Goal: Task Accomplishment & Management: Use online tool/utility

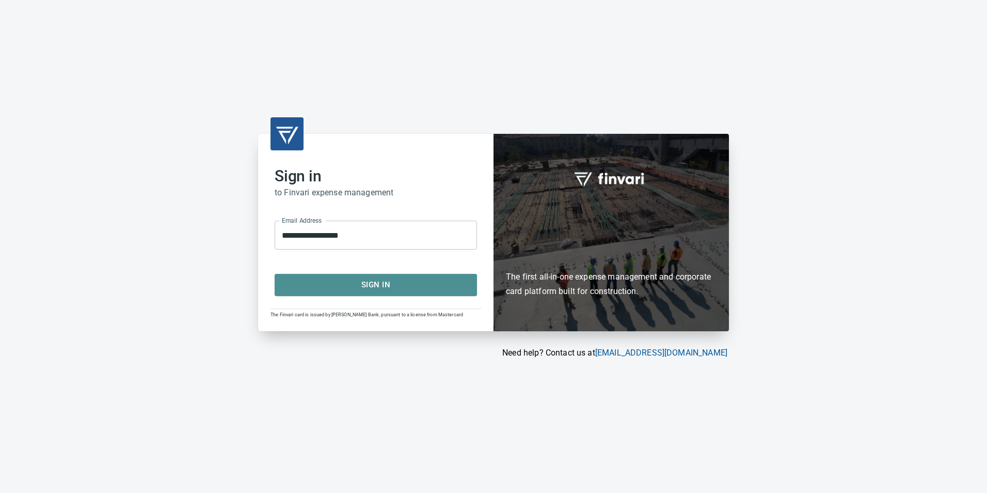
click at [382, 280] on span "Sign In" at bounding box center [376, 284] width 180 height 13
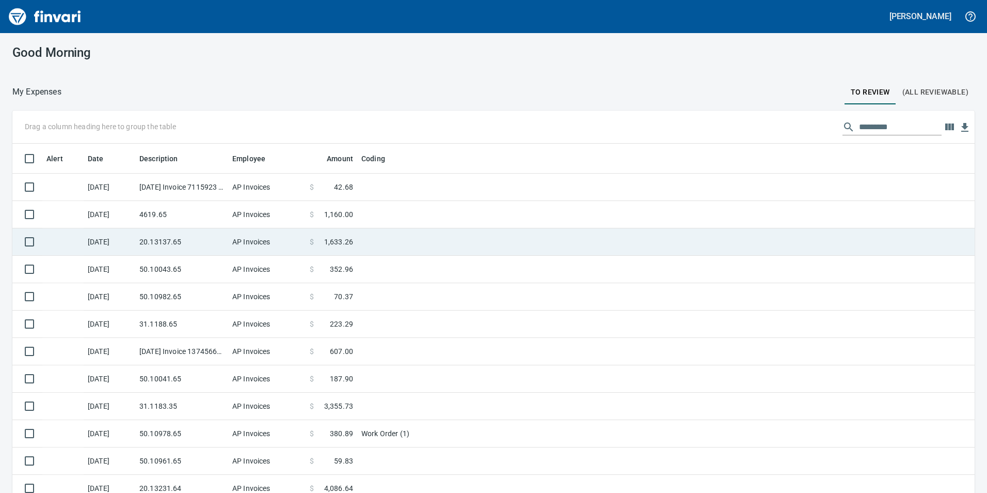
scroll to position [371, 939]
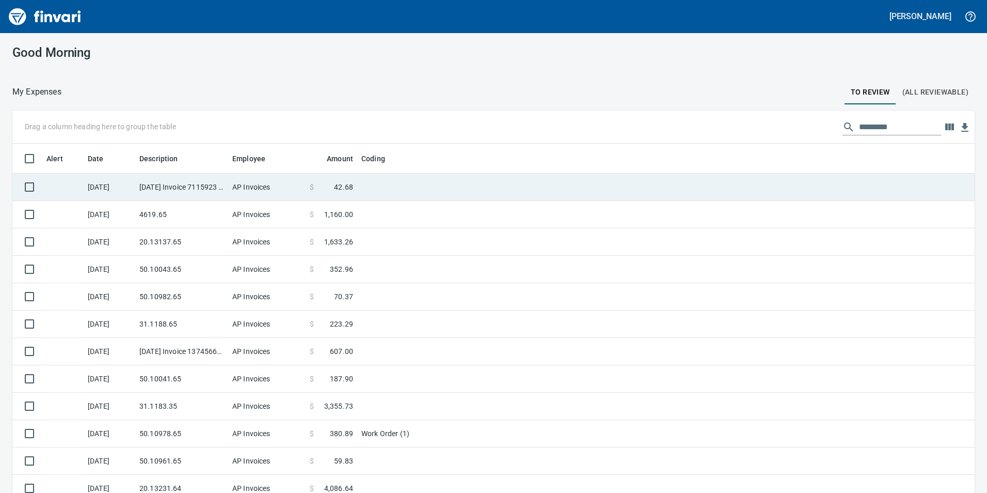
click at [282, 196] on td "AP Invoices" at bounding box center [266, 187] width 77 height 27
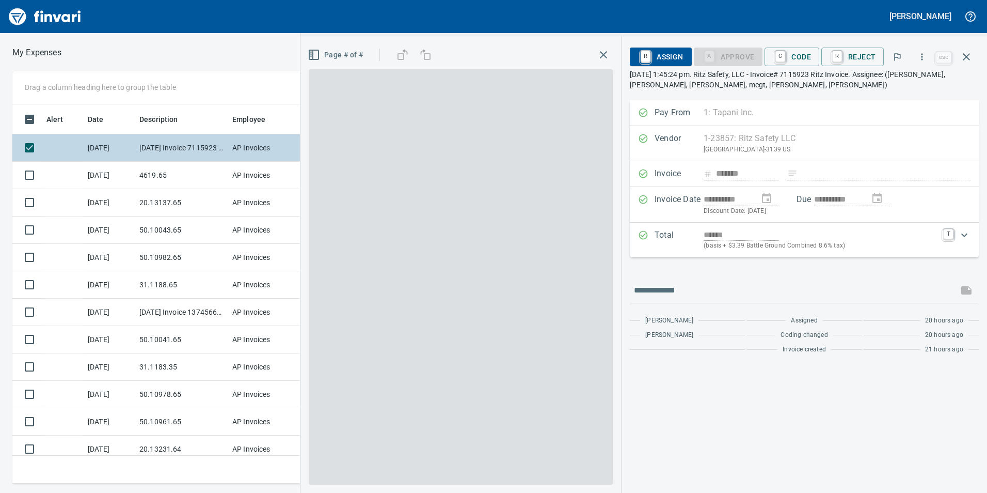
scroll to position [371, 689]
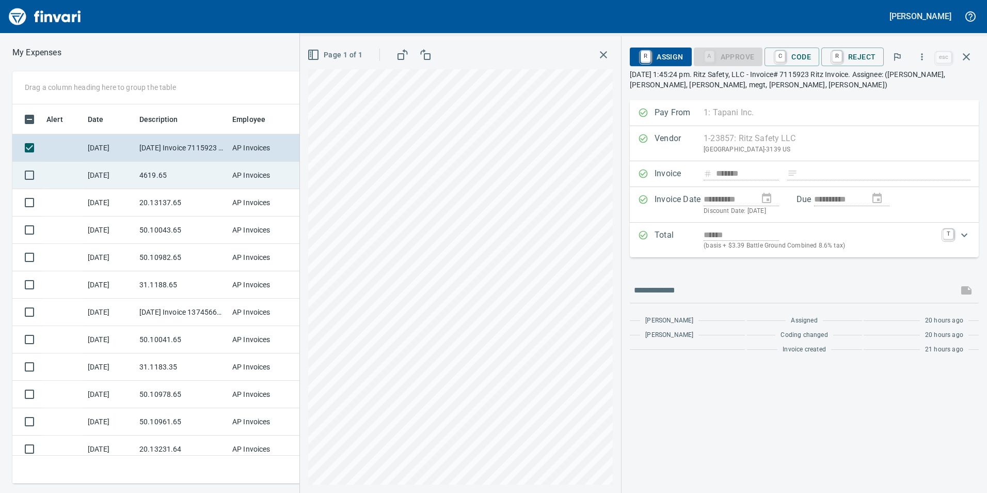
click at [136, 177] on td "4619.65" at bounding box center [181, 175] width 93 height 27
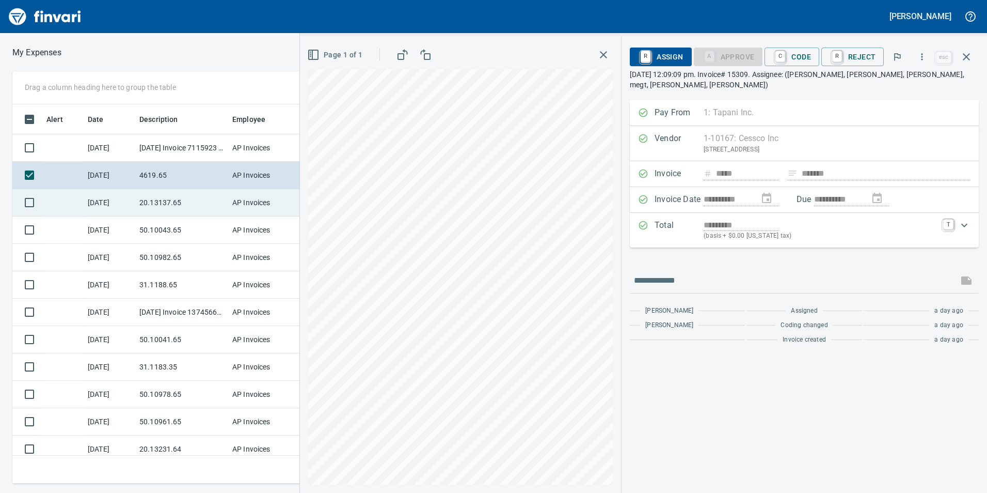
click at [178, 196] on td "20.13137.65" at bounding box center [181, 202] width 93 height 27
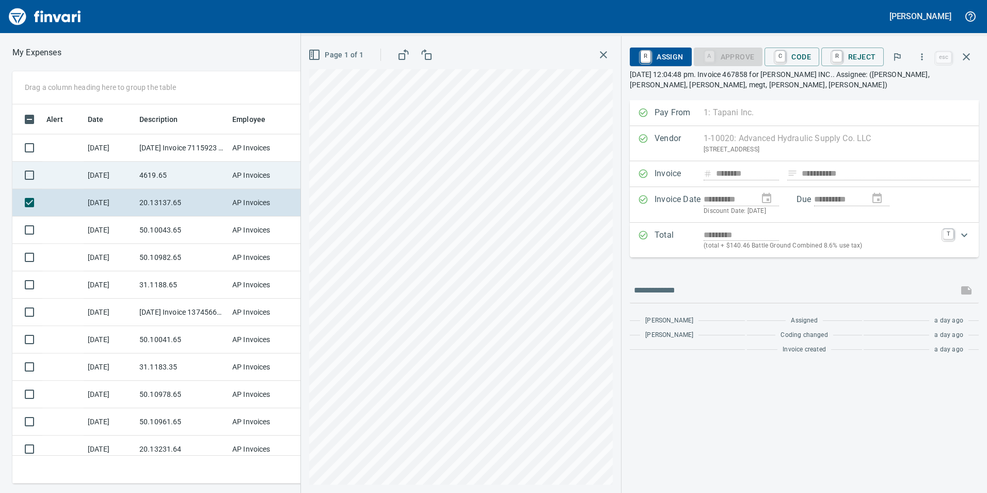
click at [164, 182] on td "4619.65" at bounding box center [181, 175] width 93 height 27
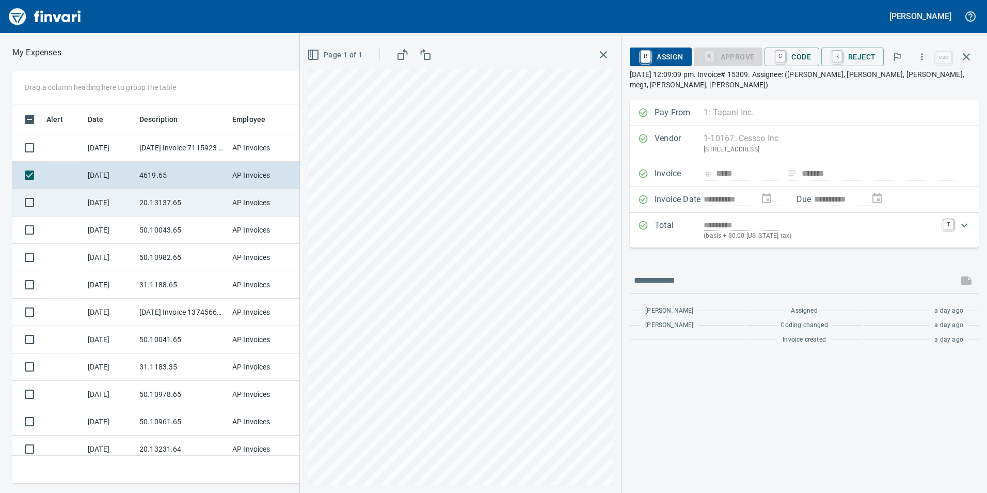
click at [183, 206] on td "20.13137.65" at bounding box center [181, 202] width 93 height 27
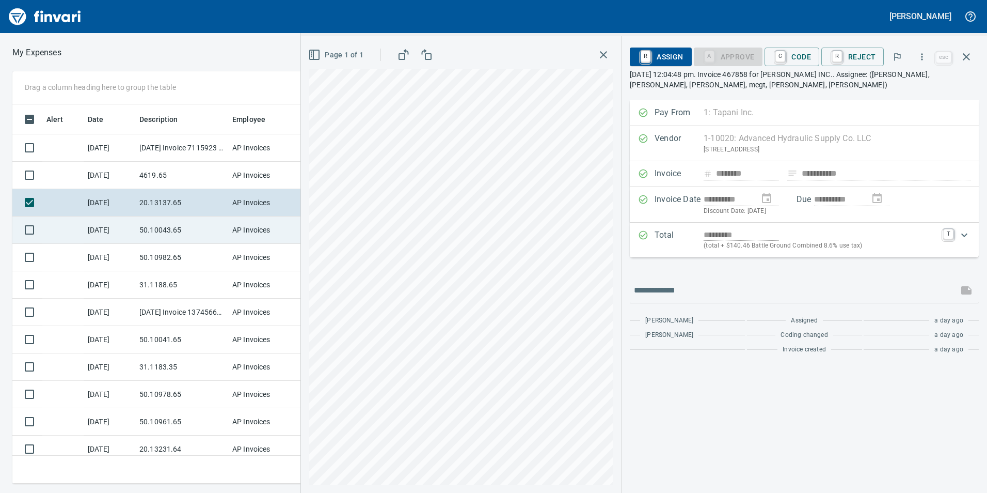
click at [191, 228] on td "50.10043.65" at bounding box center [181, 229] width 93 height 27
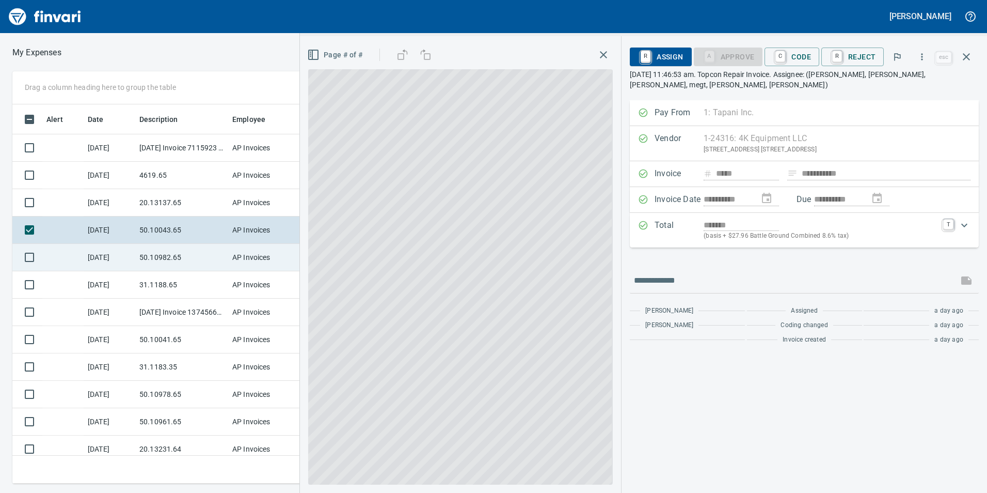
click at [177, 262] on td "50.10982.65" at bounding box center [181, 257] width 93 height 27
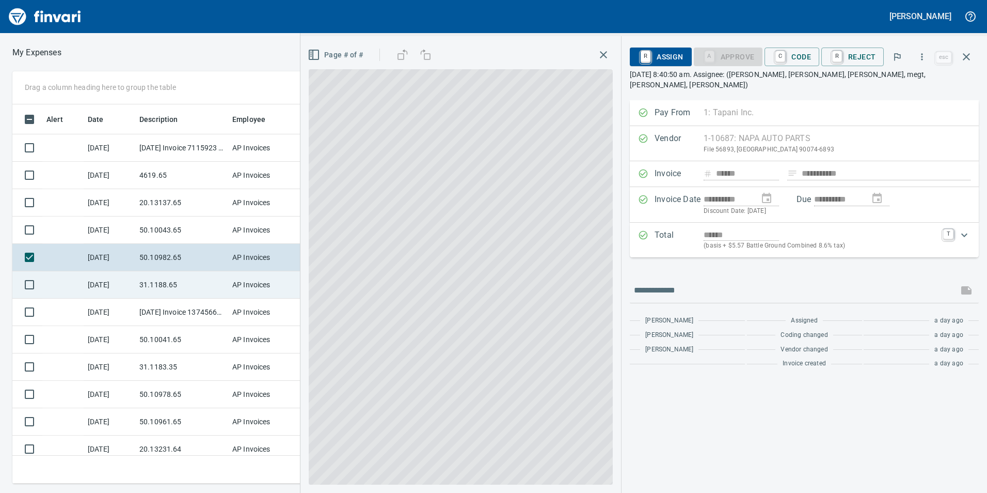
click at [177, 289] on td "31.1188.65" at bounding box center [181, 284] width 93 height 27
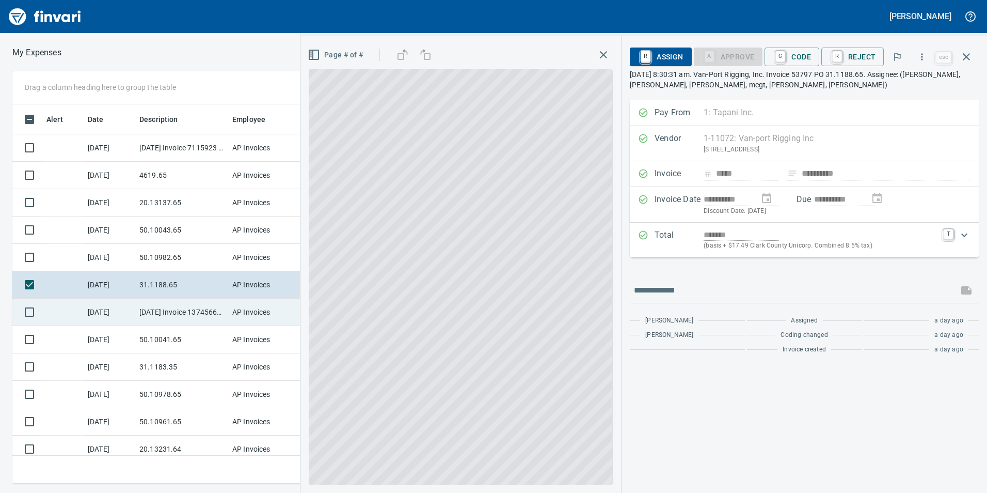
click at [171, 311] on td "[DATE] Invoice 13745663-001 from Sunstate Equipment Co (1-30297)" at bounding box center [181, 311] width 93 height 27
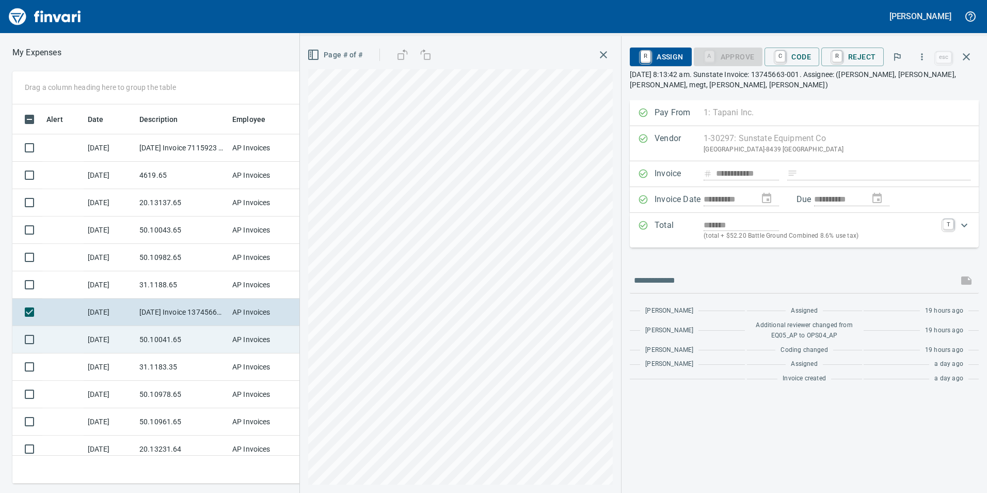
click at [171, 349] on td "50.10041.65" at bounding box center [181, 339] width 93 height 27
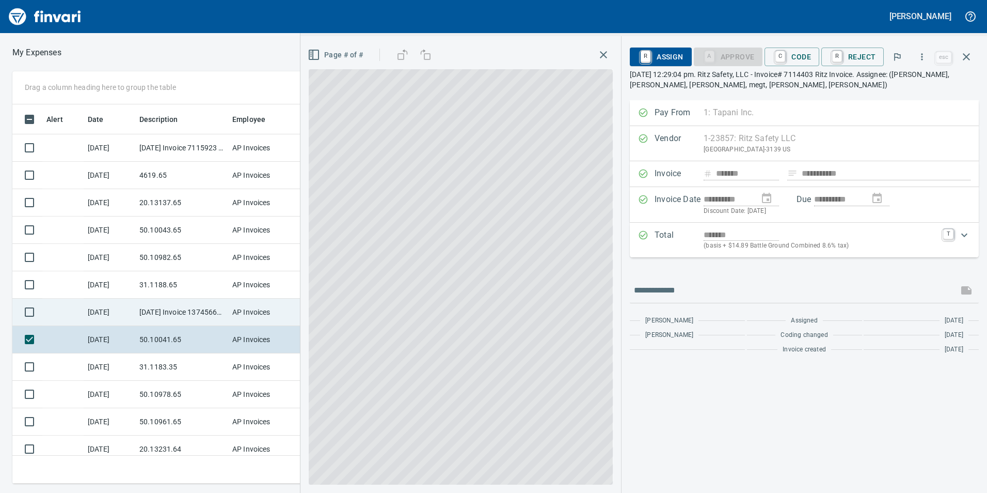
click at [164, 313] on td "[DATE] Invoice 13745663-001 from Sunstate Equipment Co (1-30297)" at bounding box center [181, 311] width 93 height 27
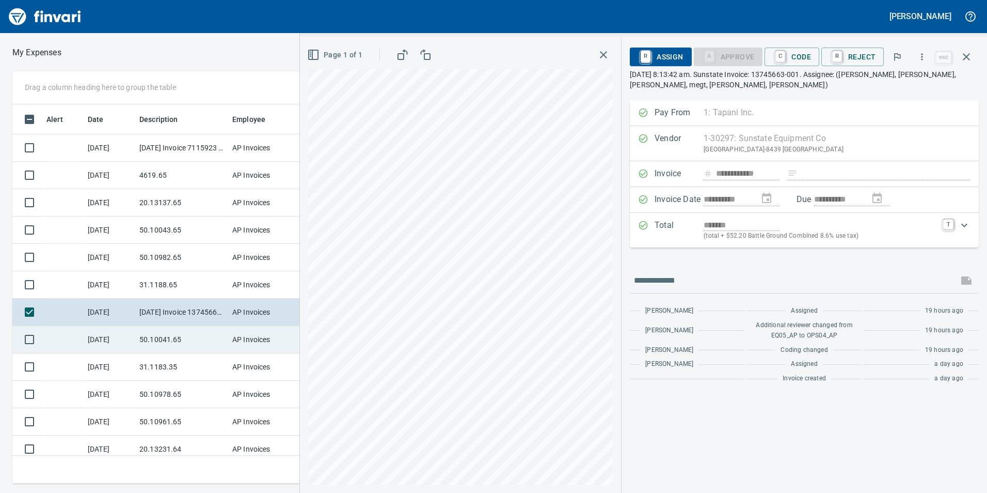
click at [170, 334] on td "50.10041.65" at bounding box center [181, 339] width 93 height 27
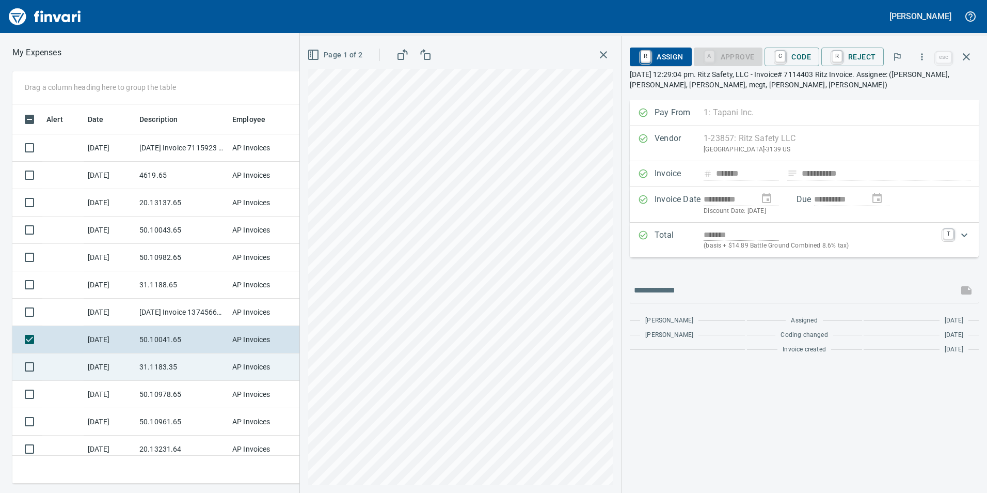
click at [172, 358] on td "31.1183.35" at bounding box center [181, 366] width 93 height 27
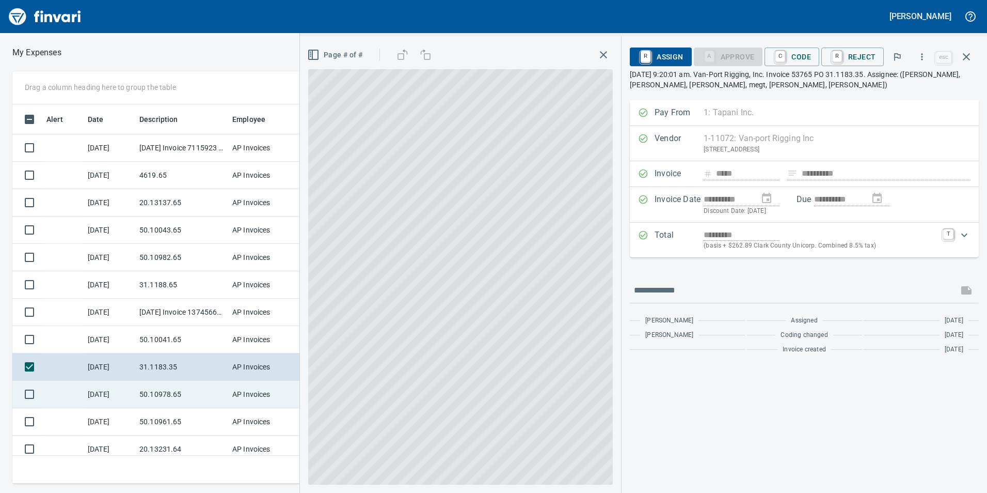
click at [185, 387] on td "50.10978.65" at bounding box center [181, 394] width 93 height 27
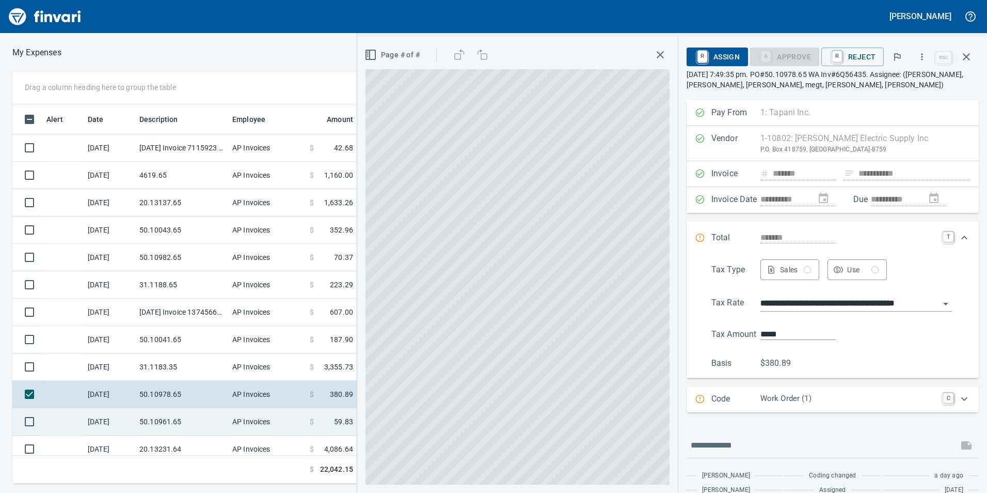
click at [176, 422] on td "50.10961.65" at bounding box center [181, 421] width 93 height 27
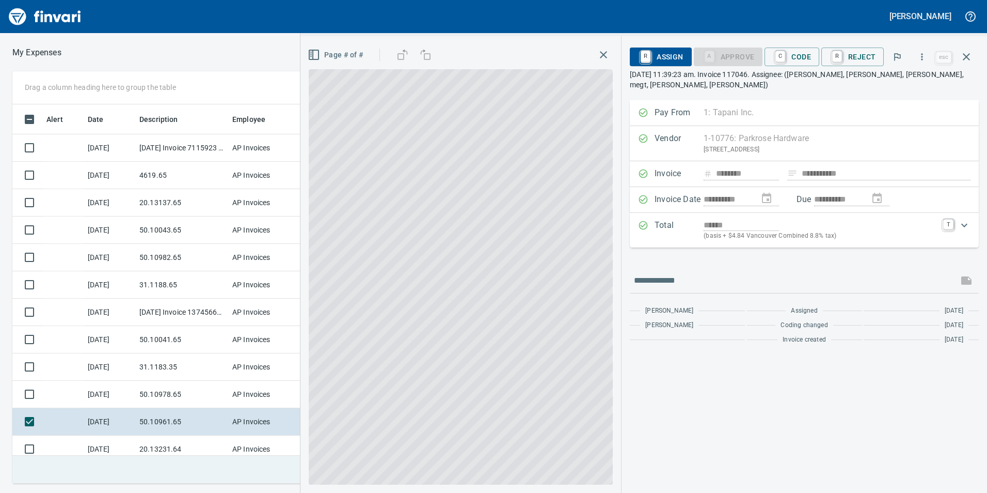
click at [183, 467] on td at bounding box center [181, 469] width 93 height 28
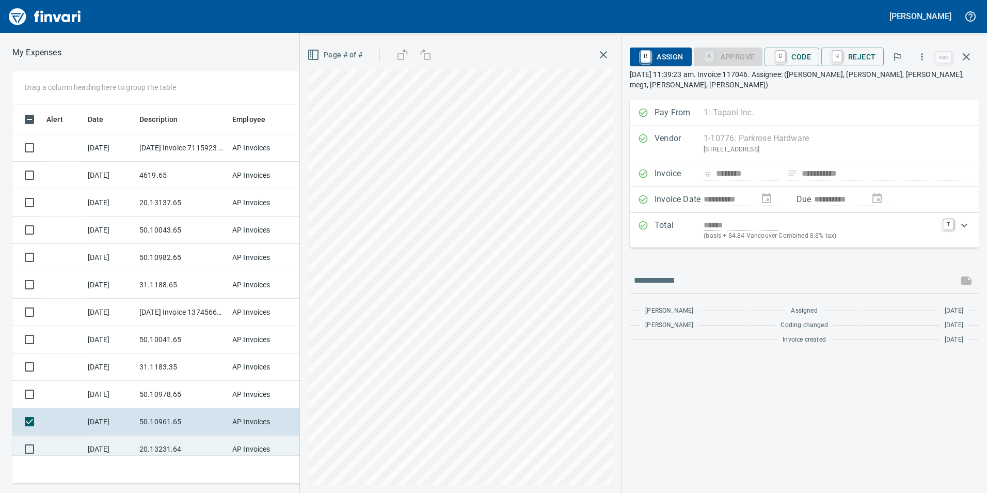
click at [175, 448] on td "20.13231.64" at bounding box center [181, 448] width 93 height 27
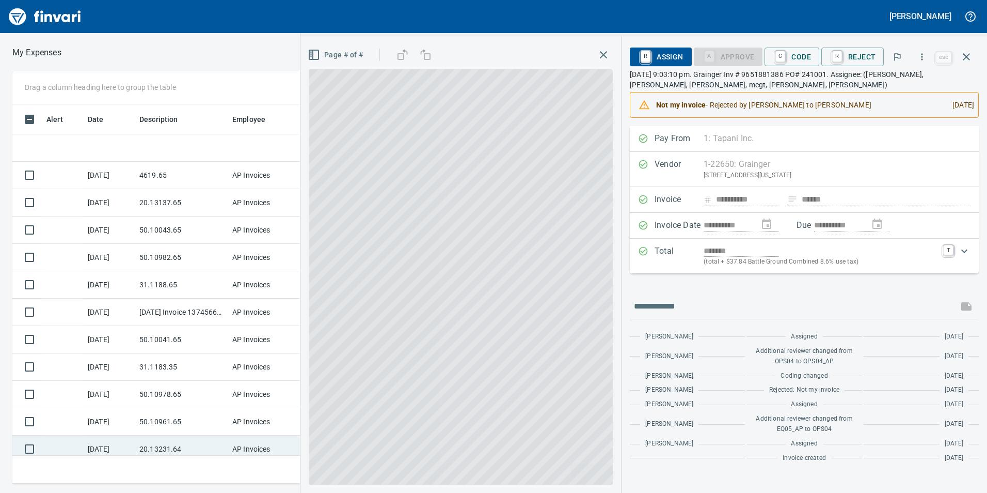
scroll to position [117, 0]
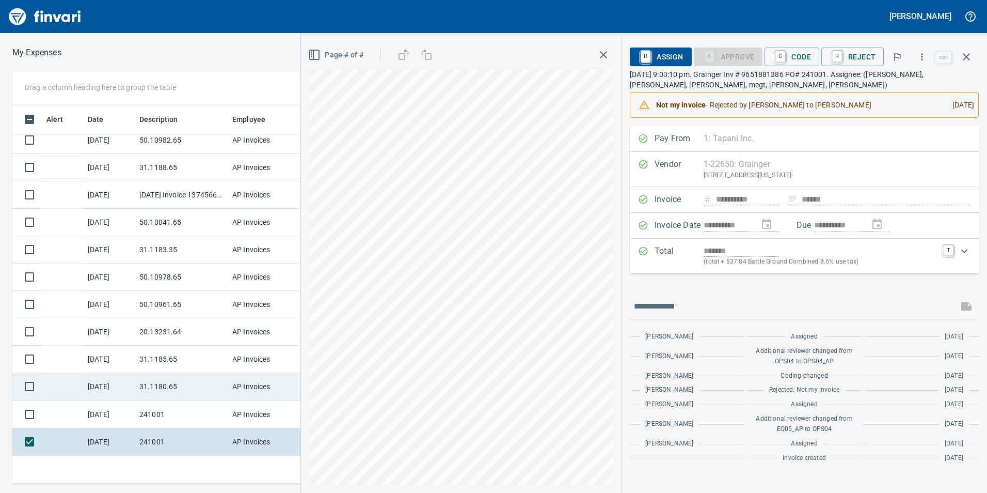
click at [178, 375] on td "31.1180.65" at bounding box center [181, 386] width 93 height 27
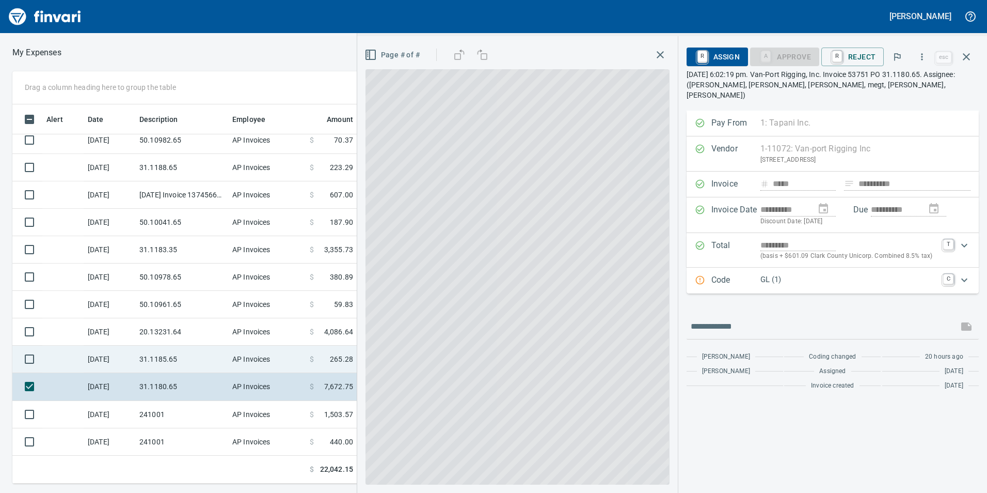
click at [174, 360] on td "31.1185.65" at bounding box center [181, 358] width 93 height 27
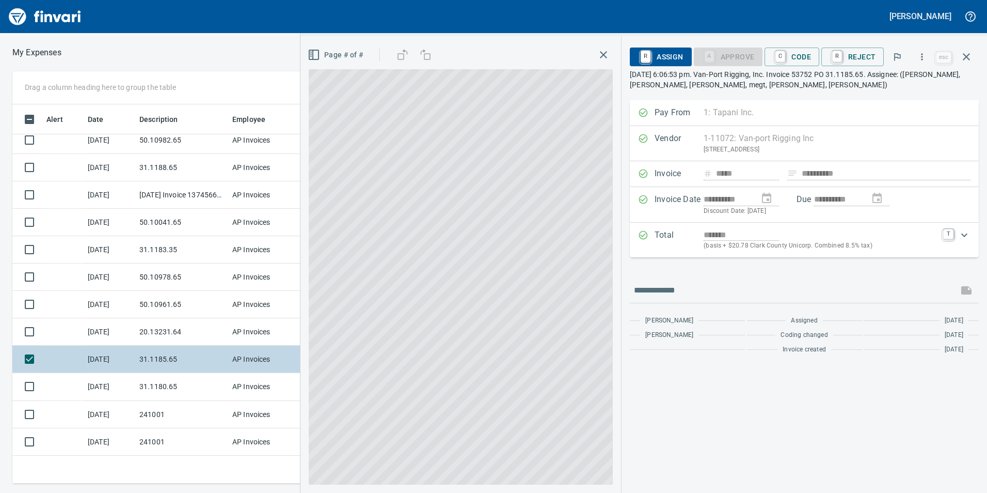
click at [175, 345] on td "31.1185.65" at bounding box center [181, 358] width 93 height 27
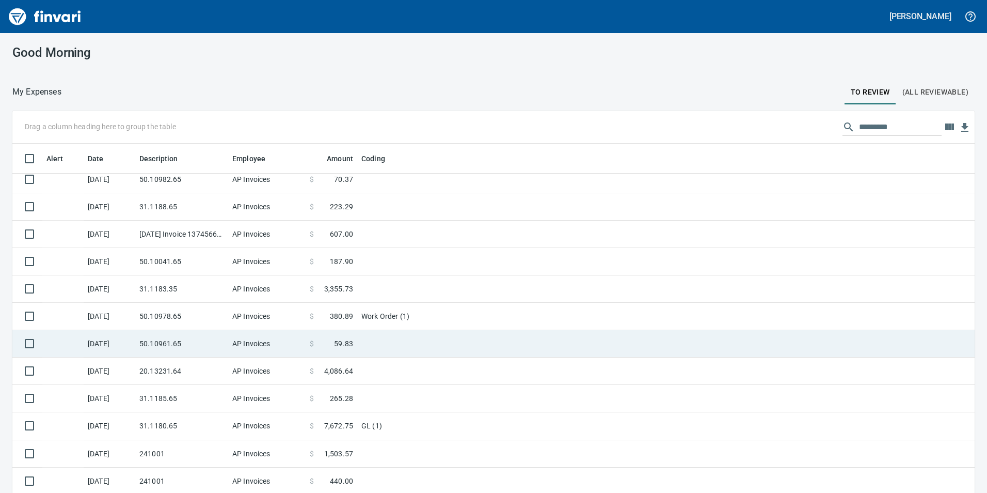
click at [174, 331] on td "50.10961.65" at bounding box center [181, 343] width 93 height 27
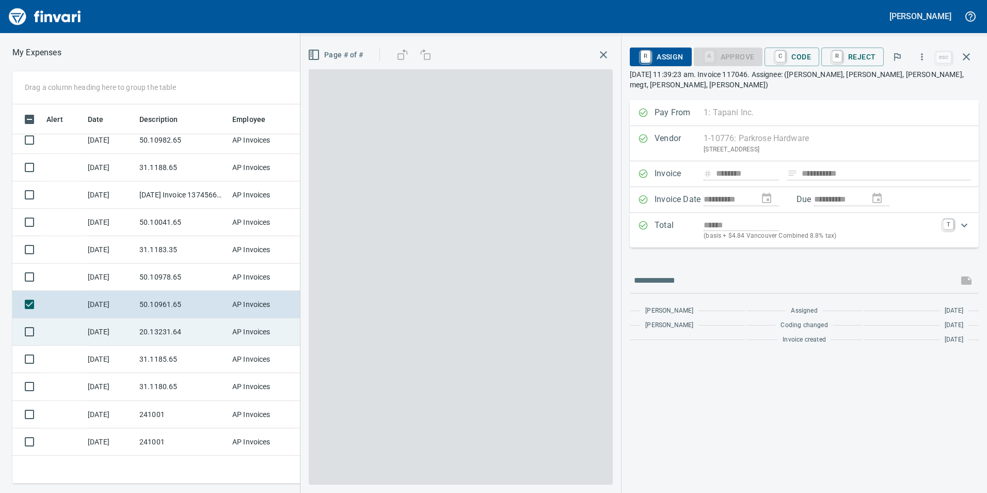
scroll to position [371, 689]
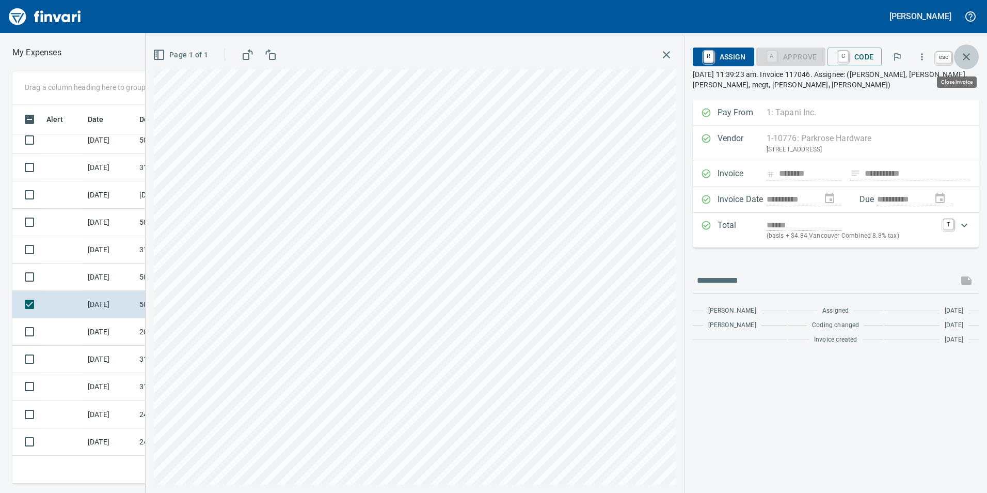
click at [968, 48] on button "button" at bounding box center [966, 56] width 25 height 25
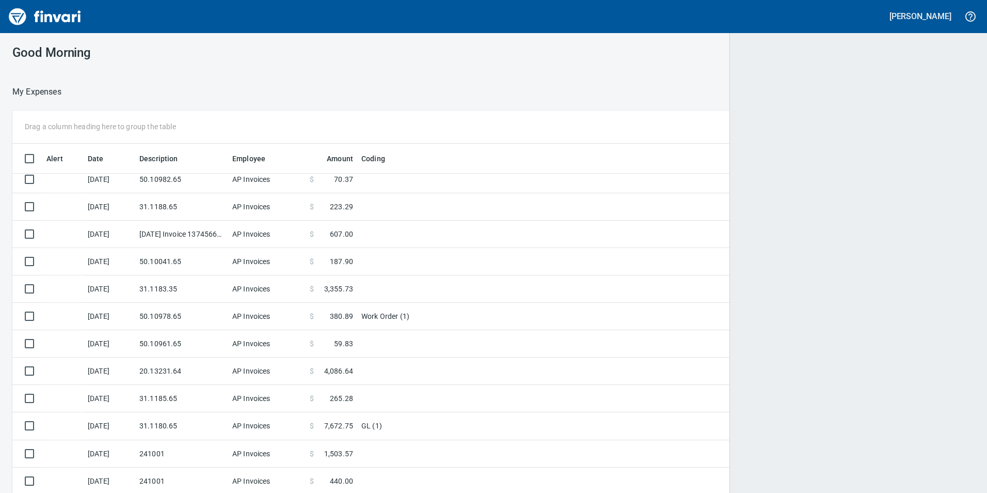
scroll to position [1, 1]
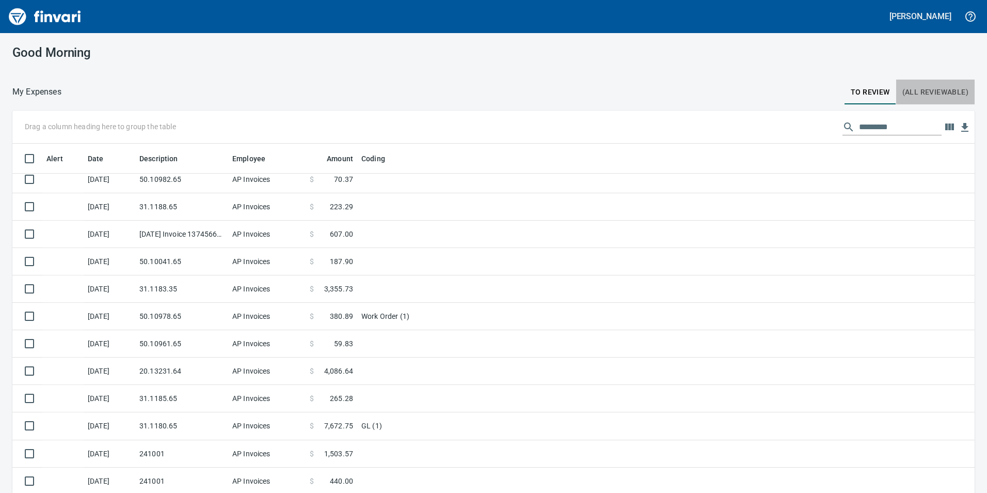
click at [925, 86] on span "(All Reviewable)" at bounding box center [936, 92] width 66 height 13
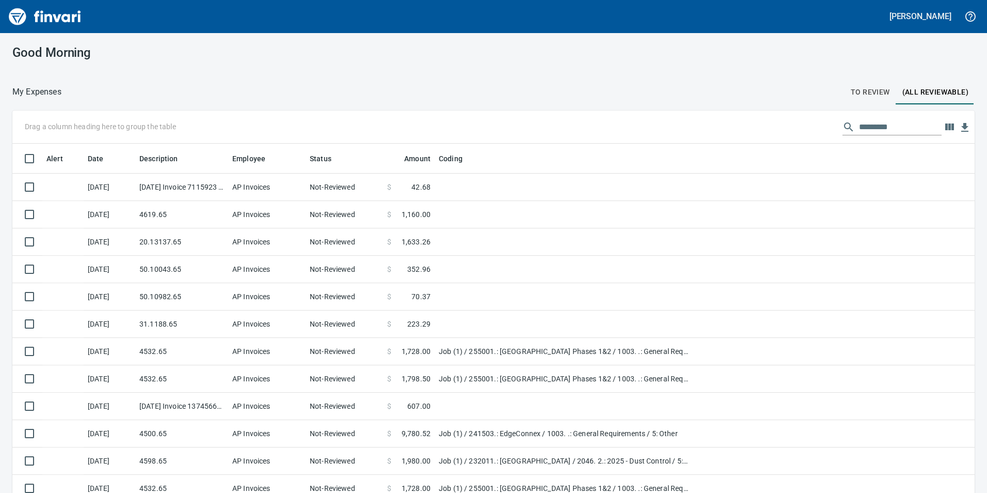
scroll to position [371, 939]
click at [892, 122] on input "text" at bounding box center [900, 127] width 83 height 17
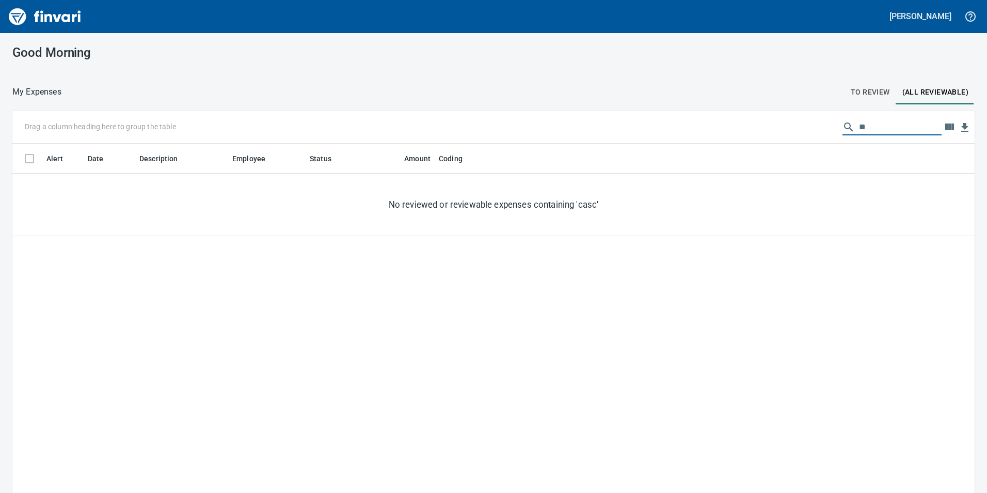
type input "*"
